Goal: Task Accomplishment & Management: Manage account settings

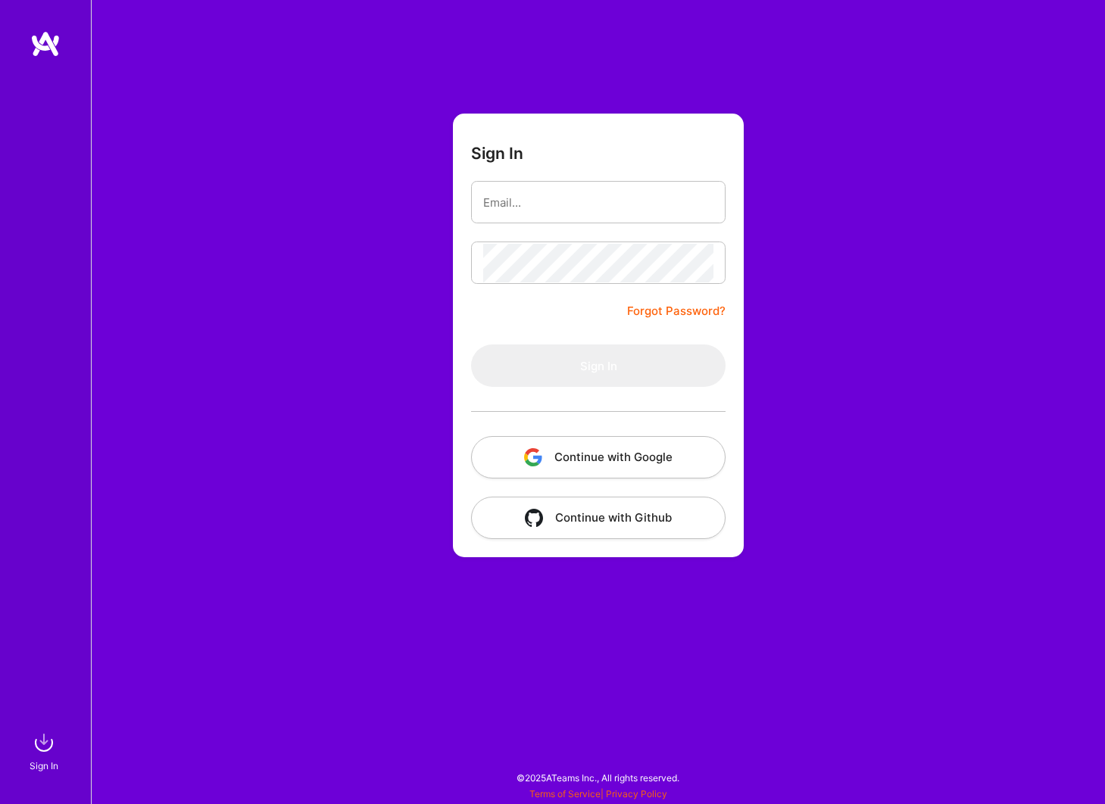
click at [51, 42] on img at bounding box center [45, 43] width 30 height 27
click at [633, 446] on button "Continue with Google" at bounding box center [598, 457] width 254 height 42
click at [44, 38] on img at bounding box center [45, 43] width 30 height 27
click at [666, 460] on button "Continue with Google" at bounding box center [598, 457] width 254 height 42
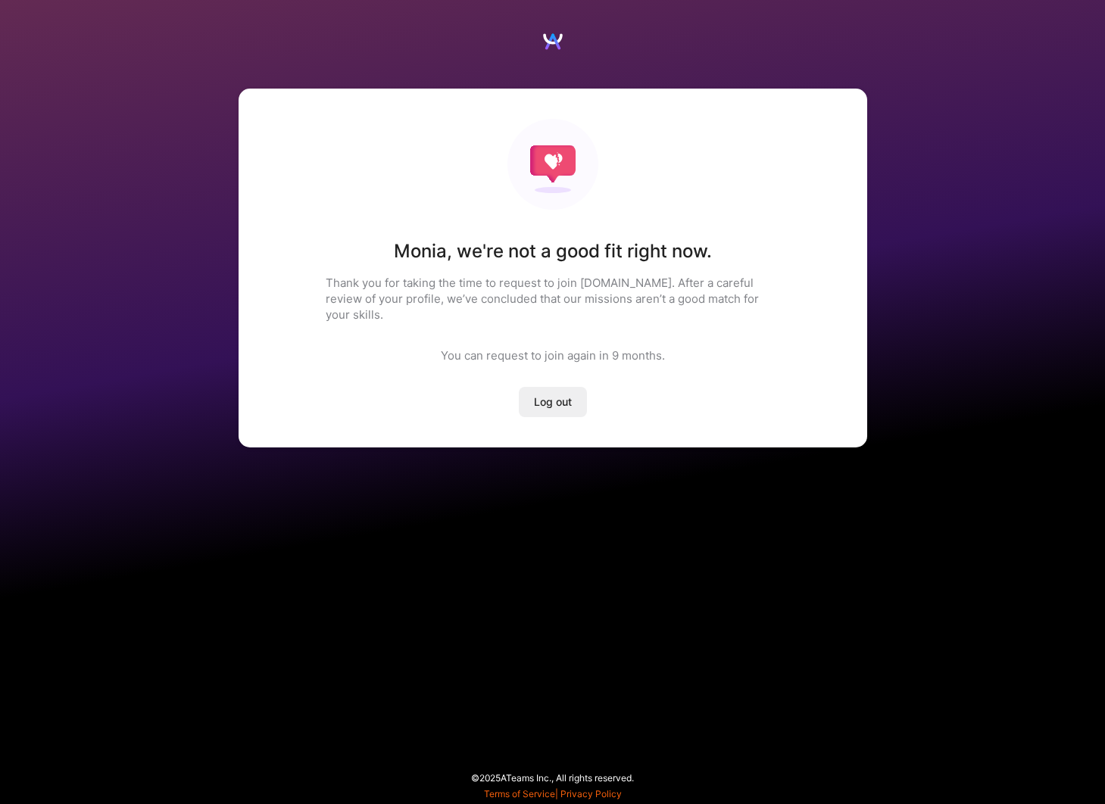
click at [544, 395] on span "Log out" at bounding box center [553, 402] width 38 height 15
click at [550, 395] on span "Log out" at bounding box center [553, 402] width 38 height 15
